Goal: Check status: Check status

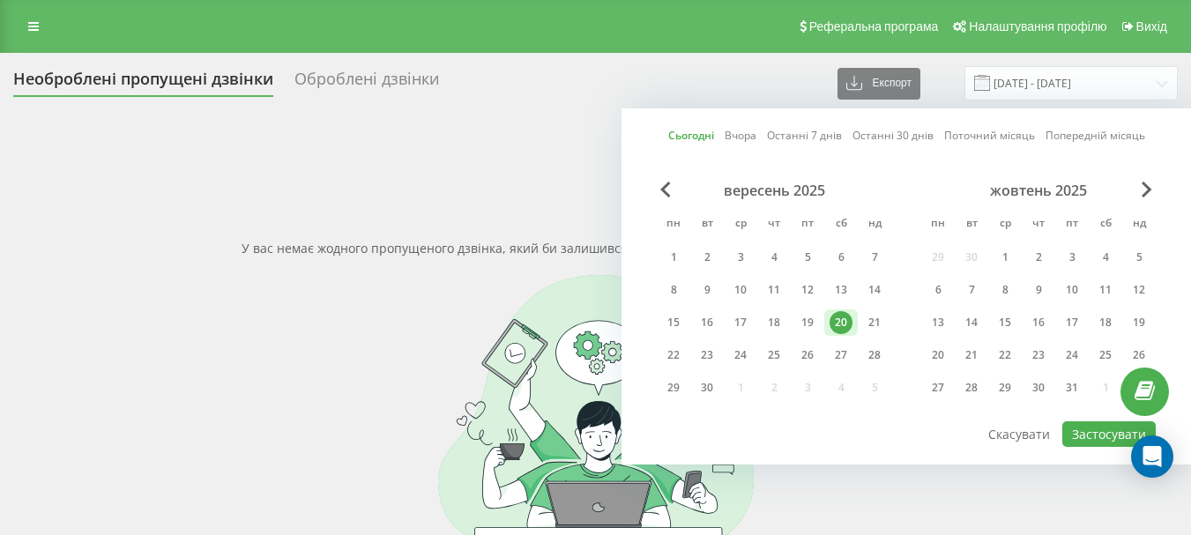
click at [736, 136] on link "Вчора" at bounding box center [741, 135] width 32 height 17
click at [1075, 427] on button "Застосувати" at bounding box center [1109, 435] width 93 height 26
type input "19.09.2025 - 19.09.2025"
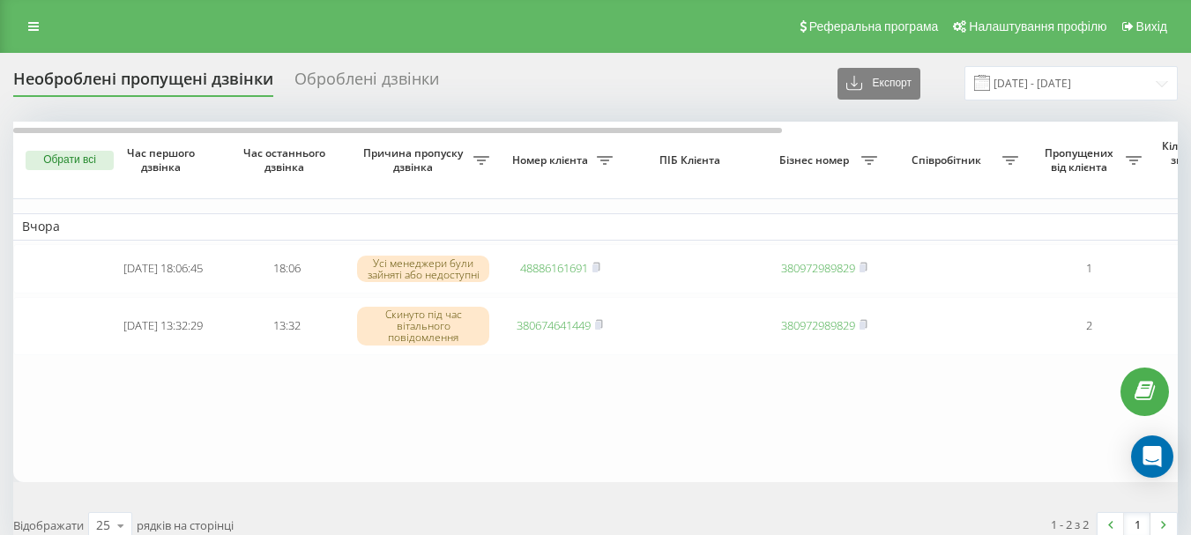
click at [549, 469] on table "Вчора 2025-09-19 18:06:45 18:06 Усі менеджери були зайняті або недоступні 48886…" at bounding box center [895, 302] width 1764 height 360
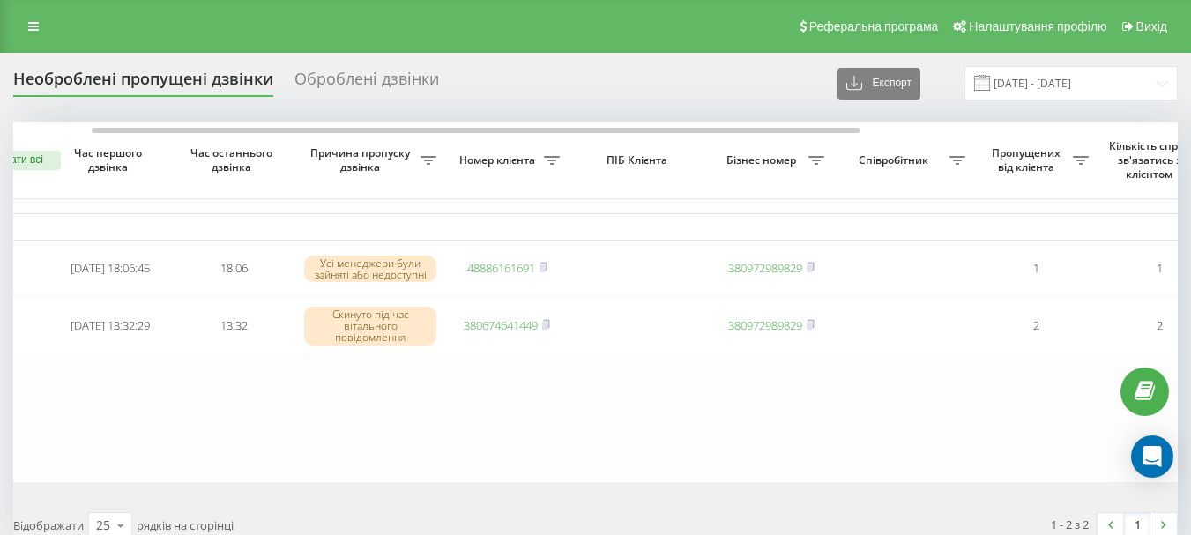
scroll to position [0, 106]
